Goal: Navigation & Orientation: Find specific page/section

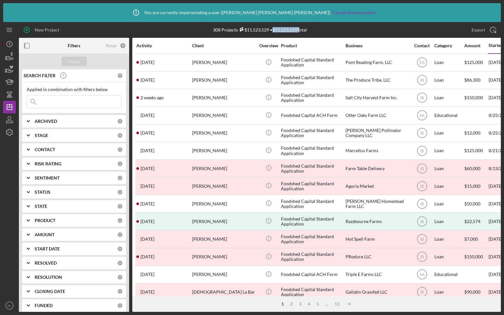
drag, startPoint x: 298, startPoint y: 29, endPoint x: 273, endPoint y: 29, distance: 25.2
click at [273, 29] on div "308 Projects $11,523,529 • $11,523,529 Total" at bounding box center [260, 29] width 94 height 5
copy div "$11,523,529"
click at [5, 304] on icon "RL" at bounding box center [9, 306] width 13 height 16
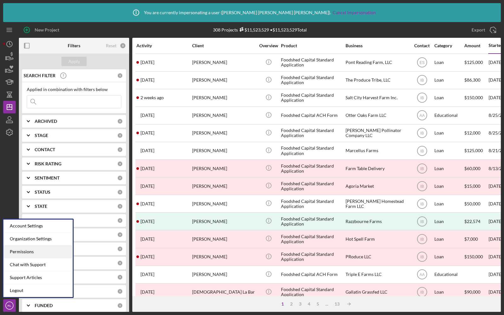
click at [20, 253] on div "Permissions" at bounding box center [37, 252] width 69 height 13
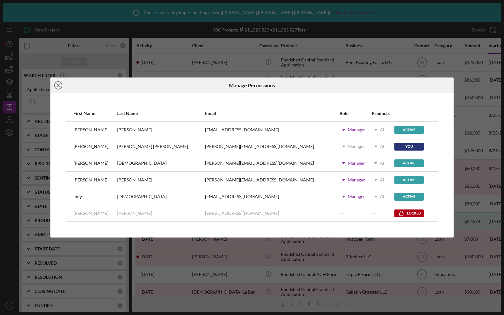
click at [58, 84] on icon "Icon/Close" at bounding box center [58, 86] width 16 height 16
